Goal: Check status: Check status

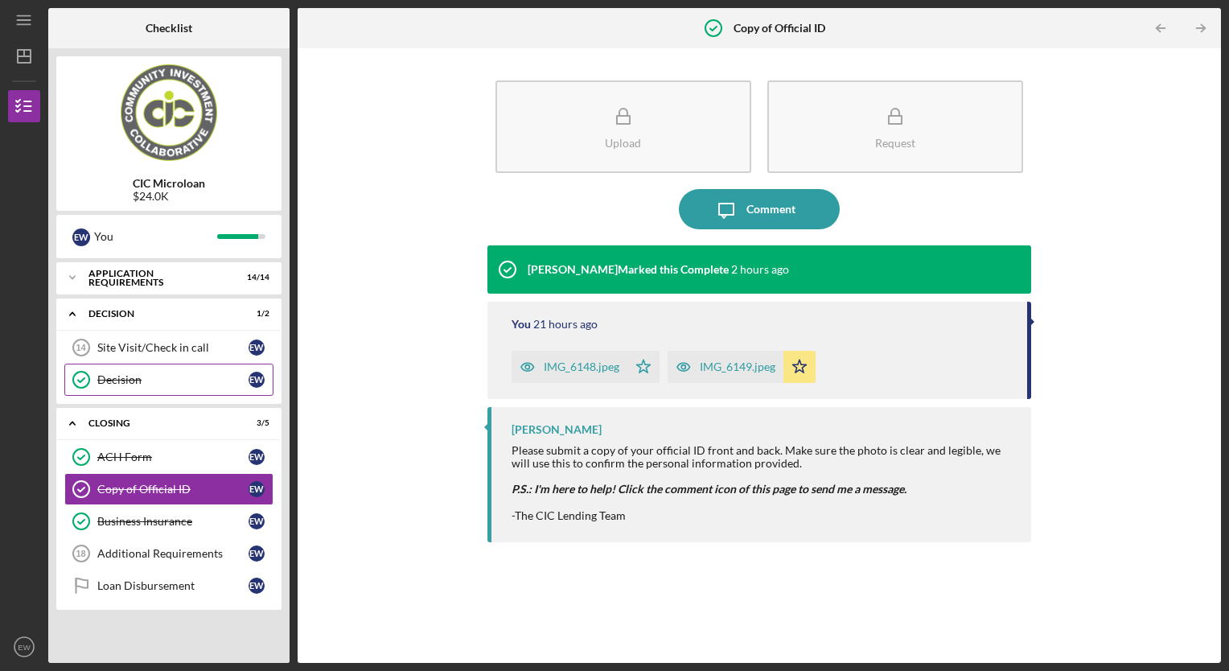
click at [177, 385] on div "Decision" at bounding box center [172, 379] width 151 height 13
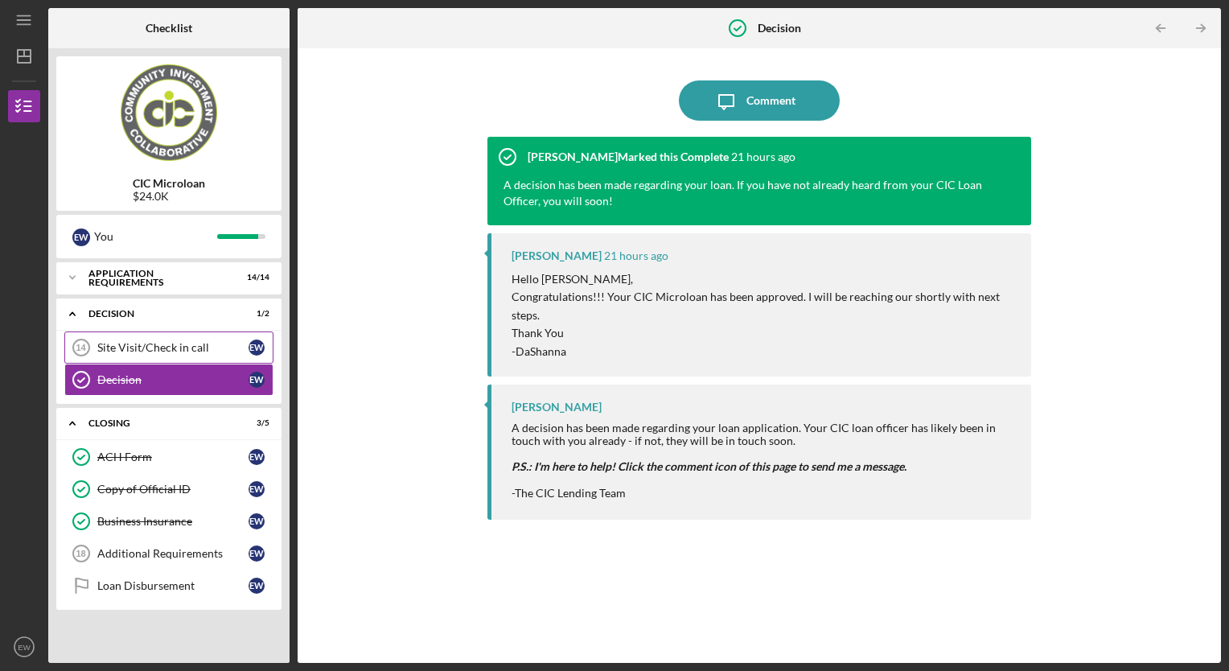
click at [174, 335] on link "Site Visit/Check in call 14 Site Visit/Check in call E W" at bounding box center [168, 348] width 209 height 32
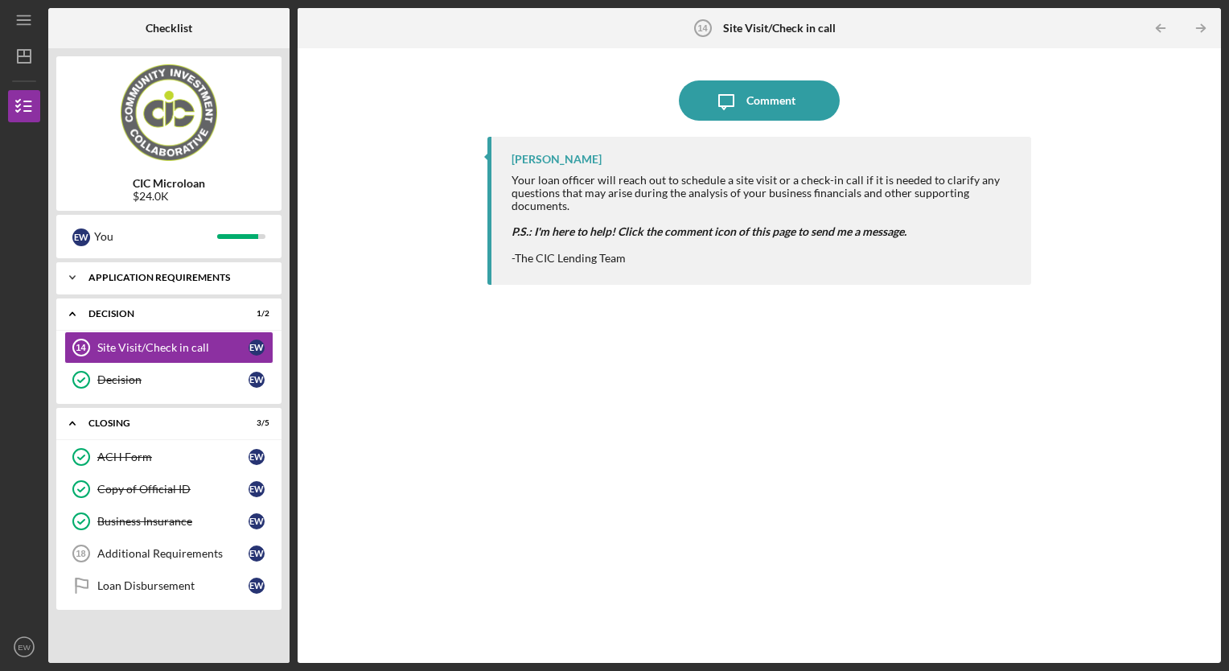
click at [105, 280] on div "APPLICATION REQUIREMENTS" at bounding box center [175, 278] width 173 height 10
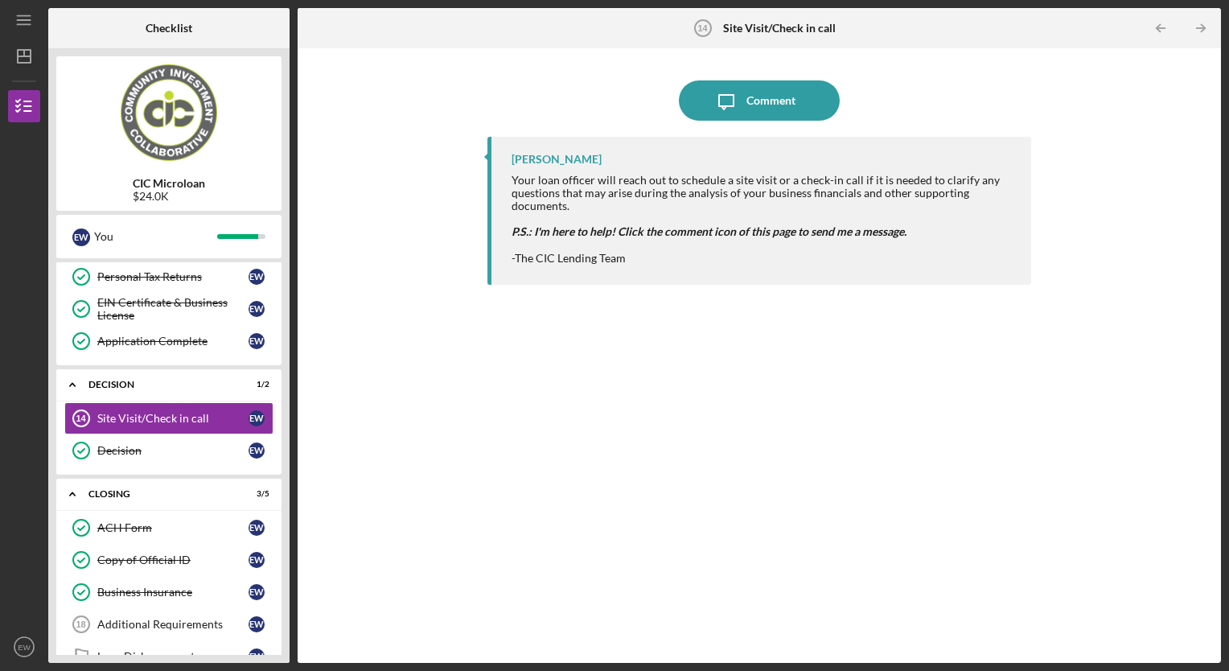
scroll to position [415, 0]
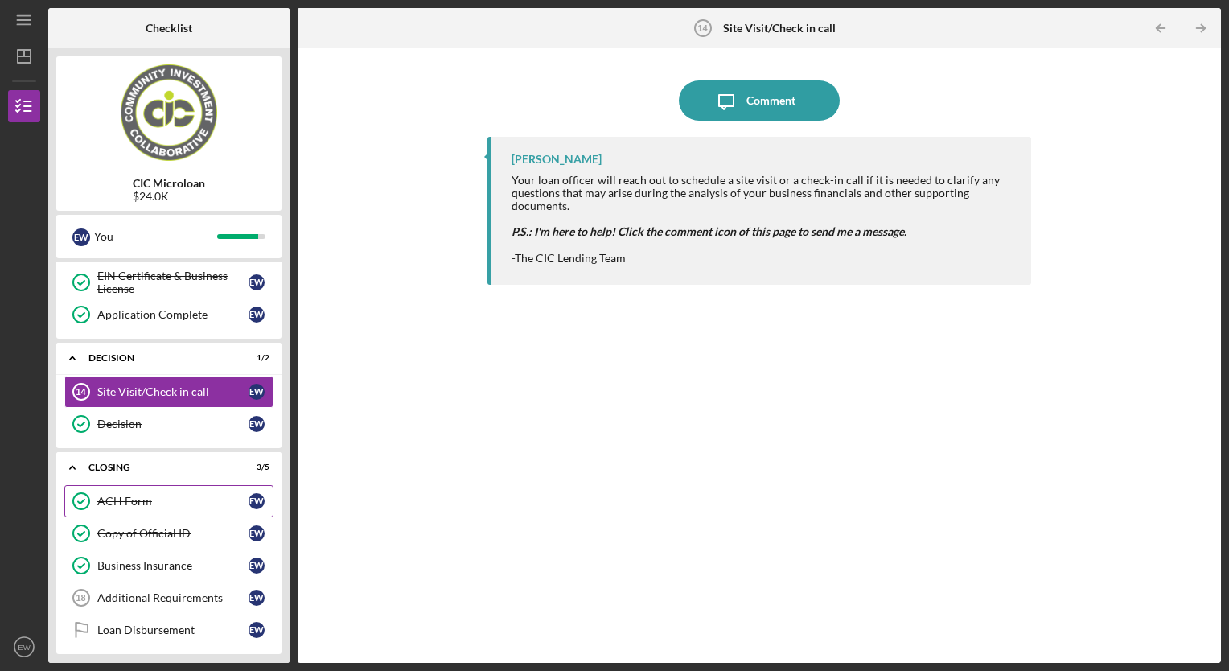
click at [170, 497] on div "ACH Form" at bounding box center [172, 501] width 151 height 13
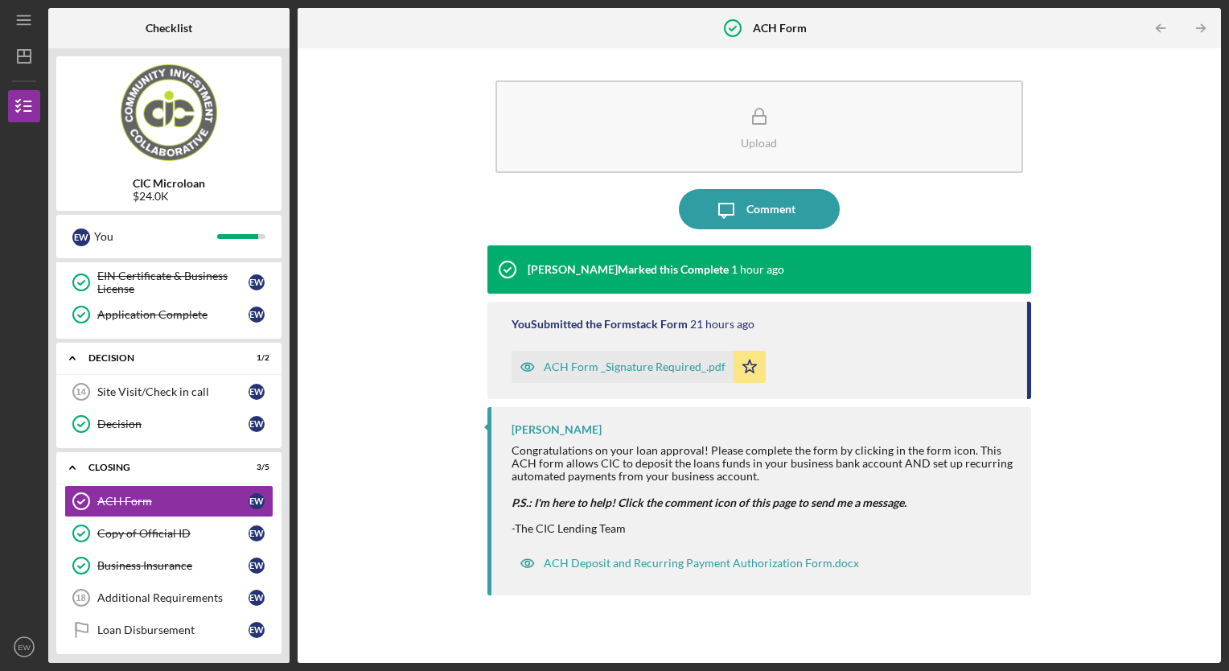
click at [628, 370] on div "ACH Form _Signature Required_.pdf" at bounding box center [635, 366] width 182 height 13
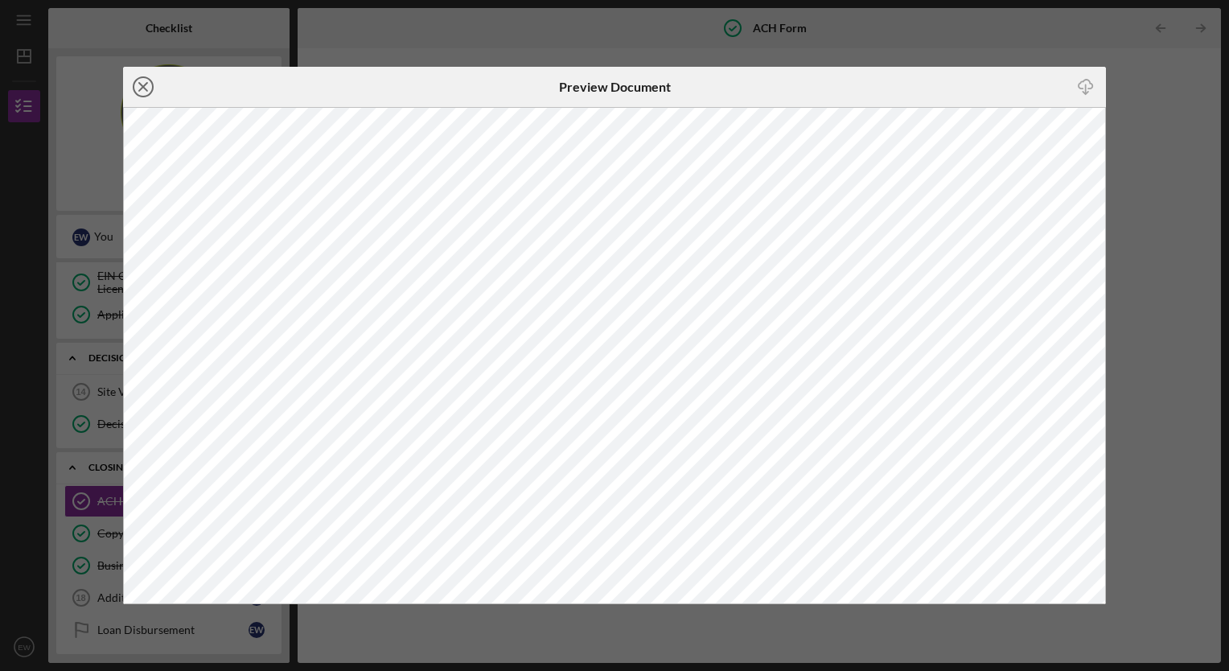
click at [148, 85] on icon "Icon/Close" at bounding box center [143, 87] width 40 height 40
